Goal: Use online tool/utility: Utilize a website feature to perform a specific function

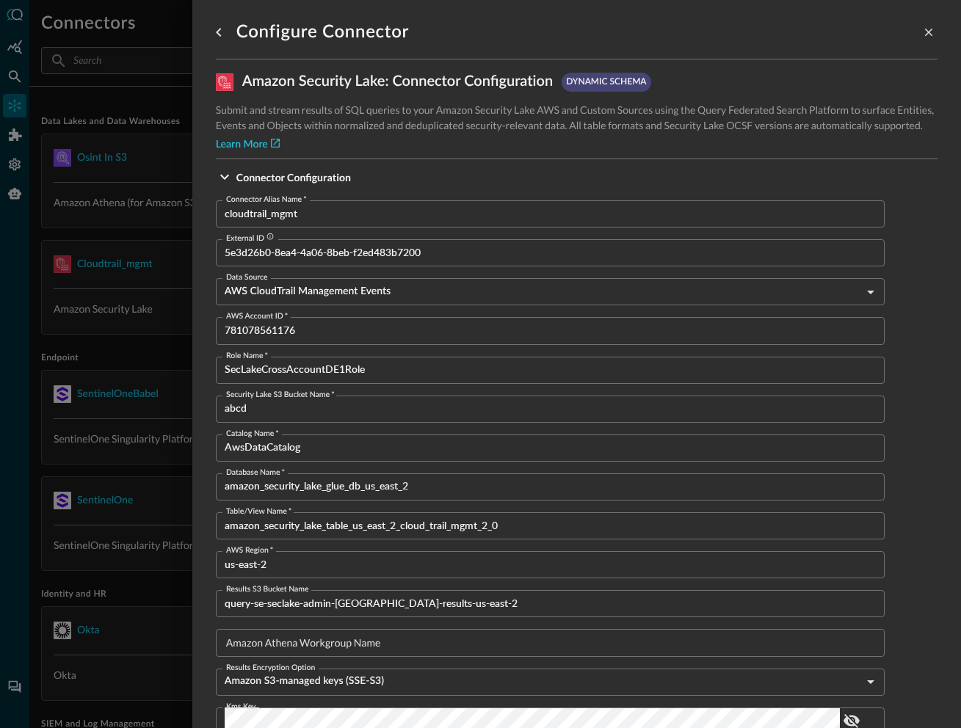
scroll to position [167, 0]
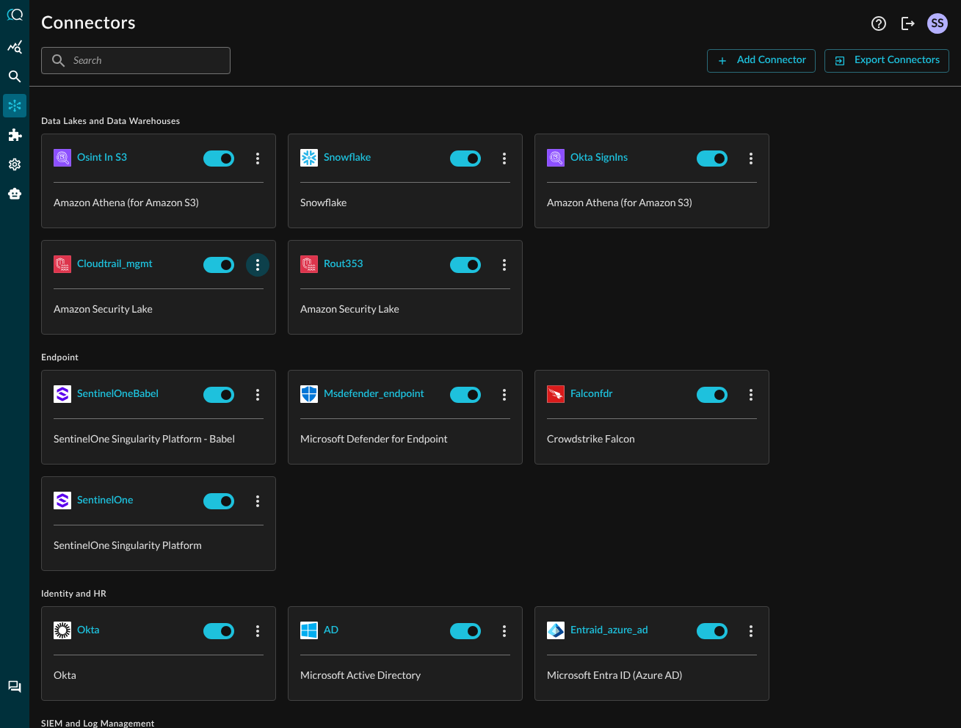
click at [258, 266] on icon "button" at bounding box center [258, 265] width 18 height 18
click at [277, 299] on span "Edit" at bounding box center [286, 297] width 19 height 10
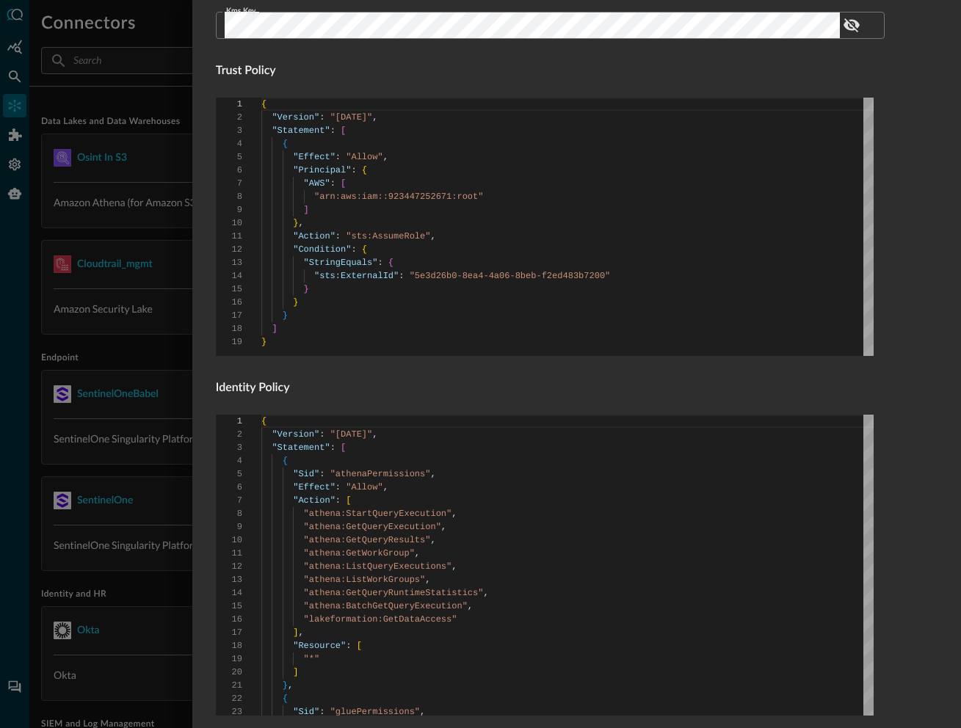
scroll to position [875, 0]
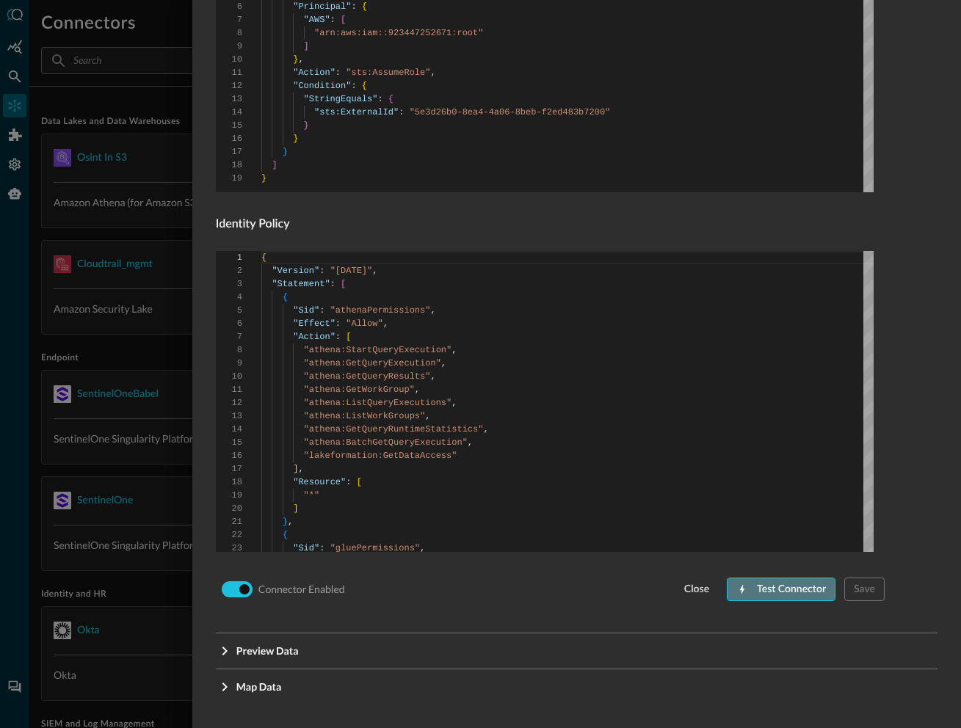
click at [774, 592] on div "Test Connector" at bounding box center [791, 590] width 69 height 18
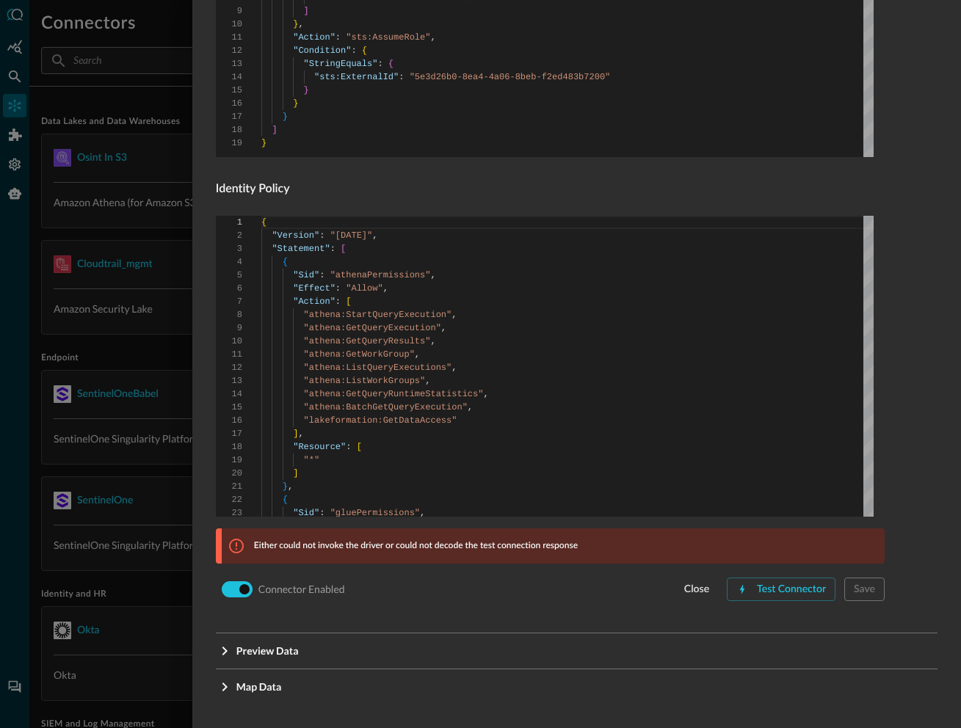
scroll to position [910, 0]
